Goal: Task Accomplishment & Management: Use online tool/utility

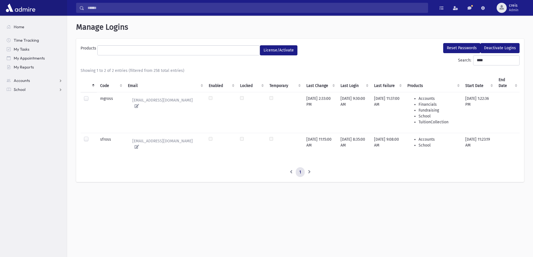
select select
click at [511, 8] on span "creis" at bounding box center [514, 5] width 10 height 4
click at [22, 90] on span "School" at bounding box center [20, 89] width 12 height 5
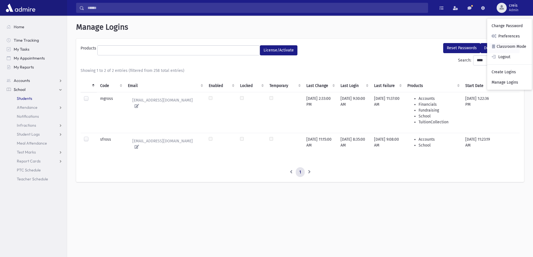
click at [22, 96] on span "Students" at bounding box center [24, 98] width 15 height 5
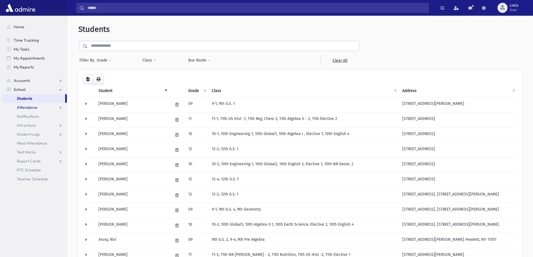
click at [23, 106] on span "Attendance" at bounding box center [27, 107] width 21 height 5
click at [27, 116] on span "Entry" at bounding box center [26, 116] width 10 height 5
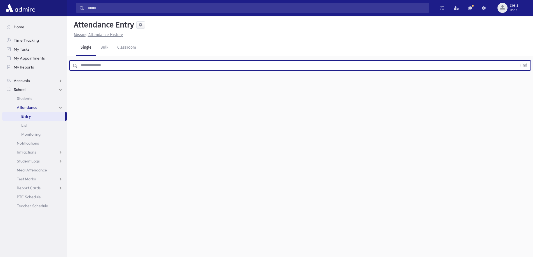
click at [105, 65] on input "text" at bounding box center [296, 65] width 439 height 10
type input "*******"
click at [516, 61] on button "Find" at bounding box center [523, 66] width 14 height 10
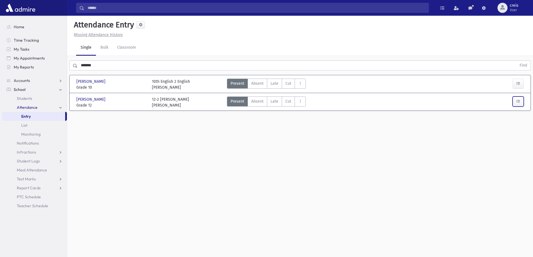
click at [515, 102] on button "button" at bounding box center [517, 101] width 11 height 10
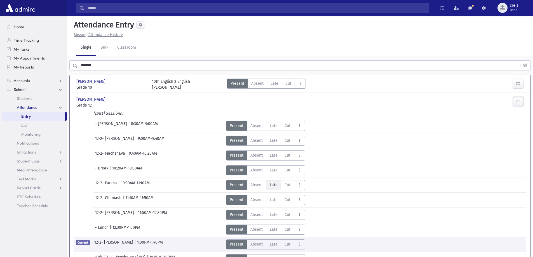
click at [275, 185] on span "Late" at bounding box center [274, 185] width 8 height 6
